Goal: Task Accomplishment & Management: Manage account settings

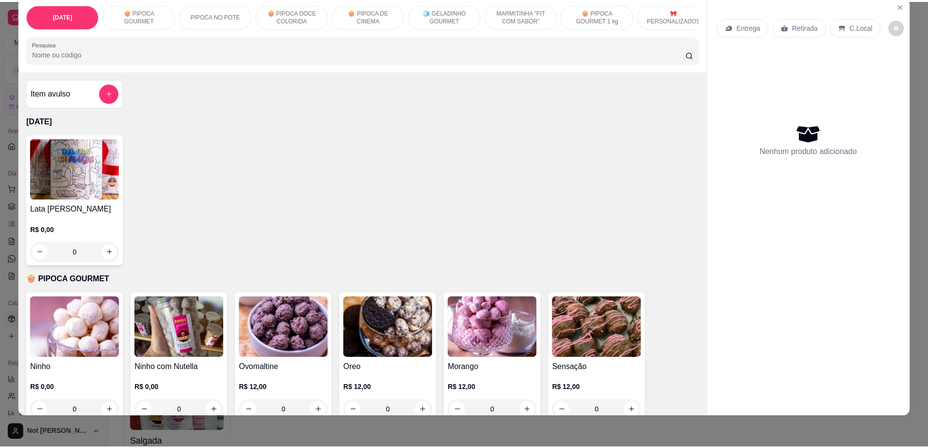
scroll to position [44, 0]
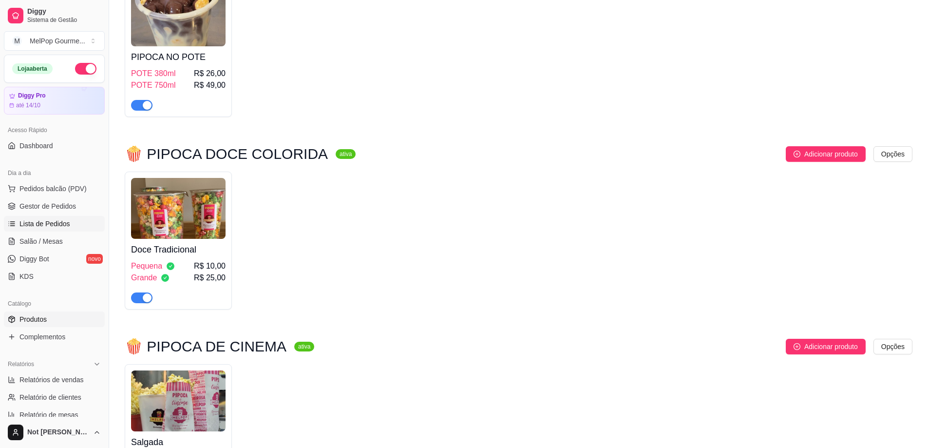
click at [38, 223] on span "Lista de Pedidos" at bounding box center [44, 224] width 51 height 10
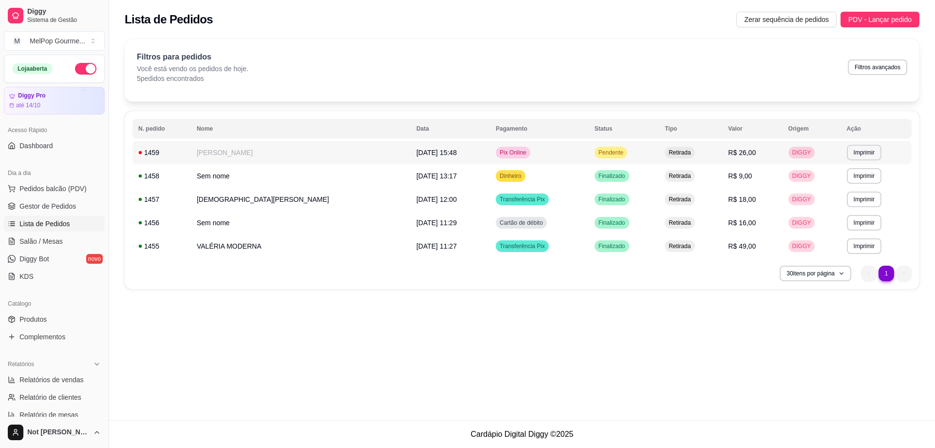
click at [215, 151] on td "[PERSON_NAME]" at bounding box center [301, 152] width 220 height 23
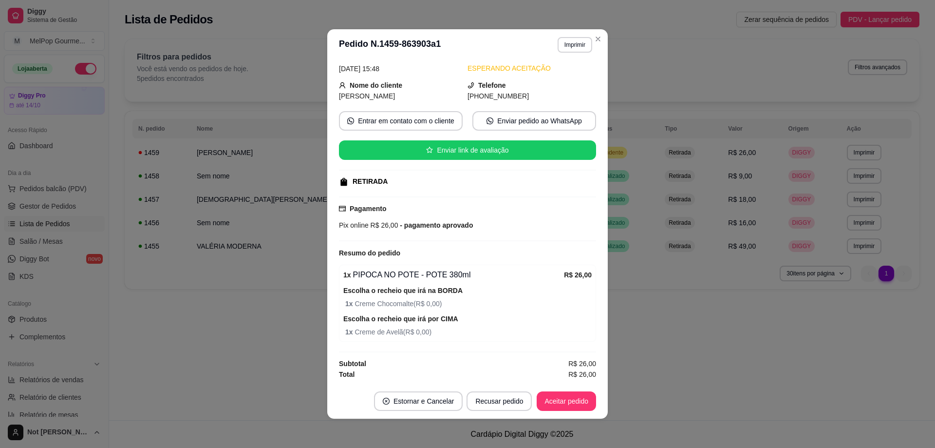
scroll to position [2, 0]
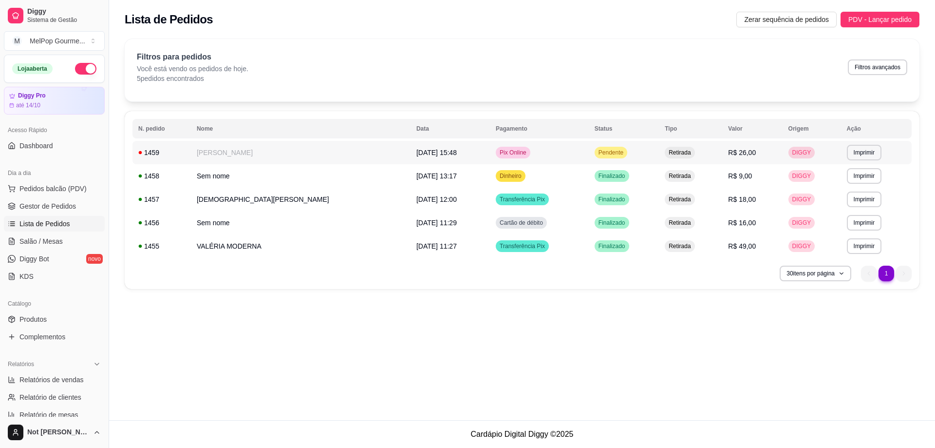
click at [231, 157] on td "[PERSON_NAME]" at bounding box center [301, 152] width 220 height 23
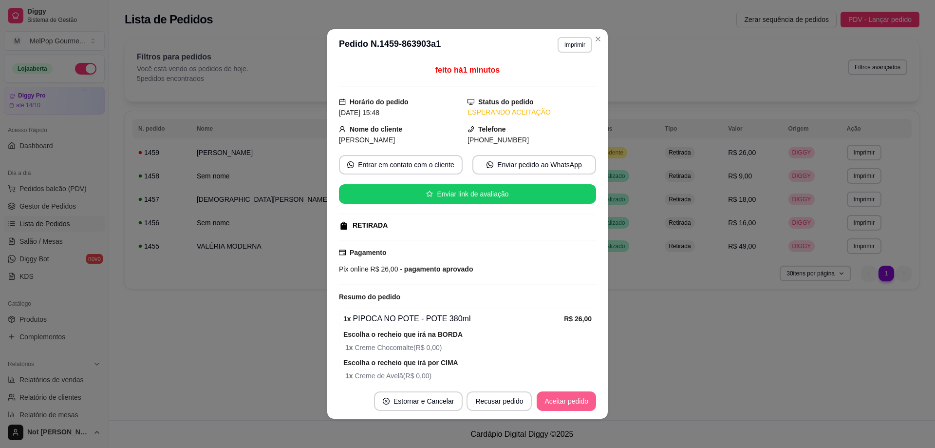
click at [563, 401] on button "Aceitar pedido" at bounding box center [566, 400] width 59 height 19
click at [572, 47] on button "Imprimir" at bounding box center [575, 45] width 35 height 16
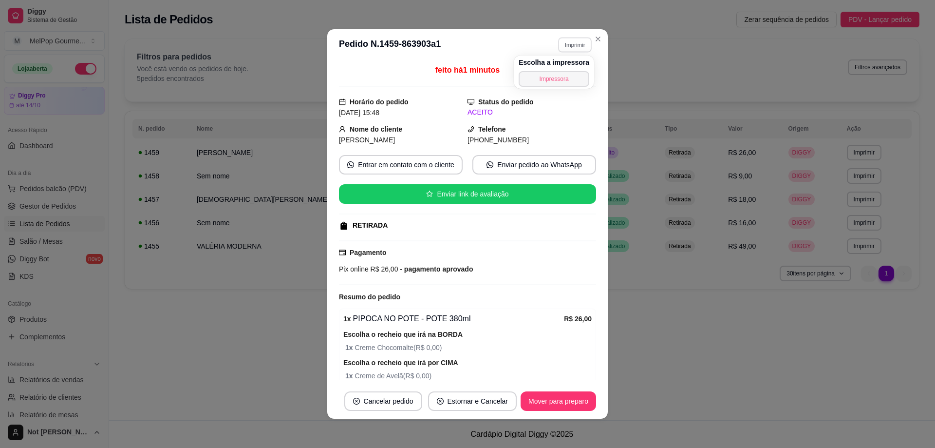
click at [570, 83] on button "Impressora" at bounding box center [554, 79] width 71 height 16
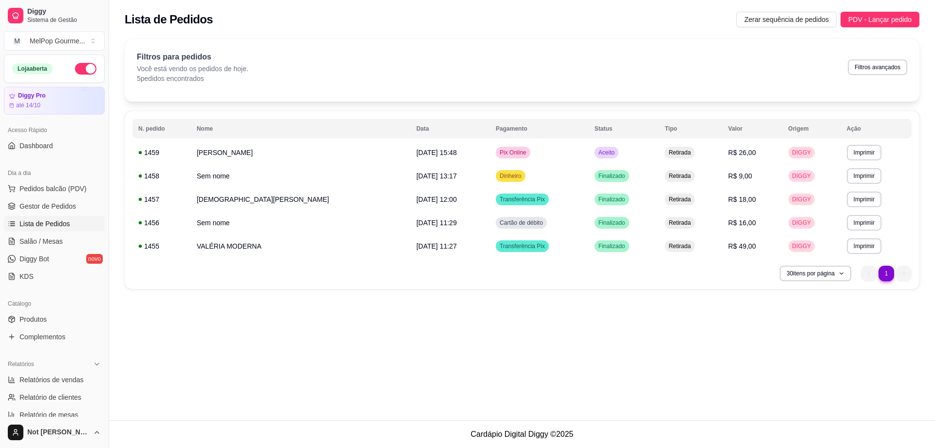
click at [392, 349] on div "**********" at bounding box center [522, 210] width 826 height 420
